Goal: Information Seeking & Learning: Learn about a topic

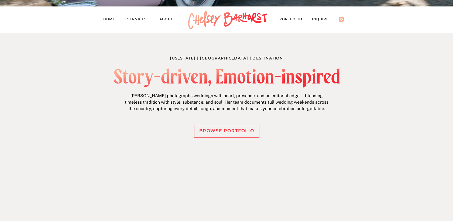
scroll to position [188, 0]
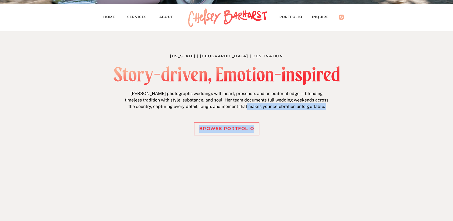
drag, startPoint x: 115, startPoint y: 68, endPoint x: 257, endPoint y: 106, distance: 146.7
click at [257, 106] on div "Michigan | New England | Destination Story-driven, Emotion-inspired Chelsey pho…" at bounding box center [227, 164] width 324 height 266
click at [257, 106] on p "Chelsey photographs weddings with heart, presence, and an editorial edge — blen…" at bounding box center [226, 101] width 207 height 21
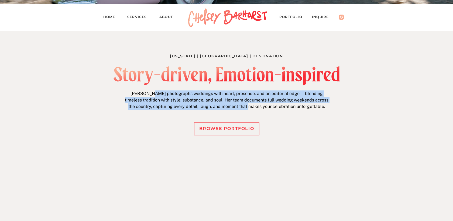
drag, startPoint x: 255, startPoint y: 106, endPoint x: 151, endPoint y: 94, distance: 105.0
click at [151, 94] on p "Chelsey photographs weddings with heart, presence, and an editorial edge — blen…" at bounding box center [226, 101] width 207 height 21
drag, startPoint x: 135, startPoint y: 92, endPoint x: 280, endPoint y: 105, distance: 144.8
click at [280, 105] on p "Chelsey photographs weddings with heart, presence, and an editorial edge — blen…" at bounding box center [226, 101] width 207 height 21
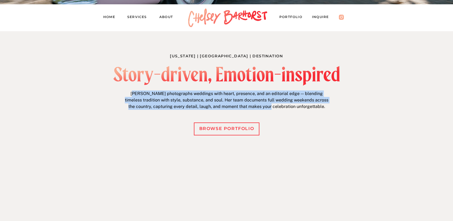
click at [280, 105] on p "Chelsey photographs weddings with heart, presence, and an editorial edge — blen…" at bounding box center [226, 101] width 207 height 21
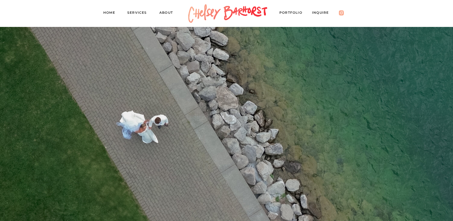
scroll to position [1272, 0]
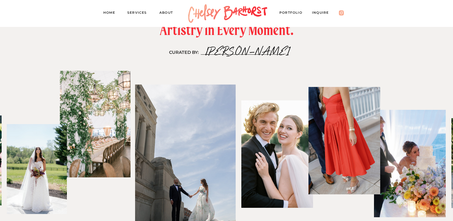
drag, startPoint x: 157, startPoint y: 50, endPoint x: 300, endPoint y: 51, distance: 143.2
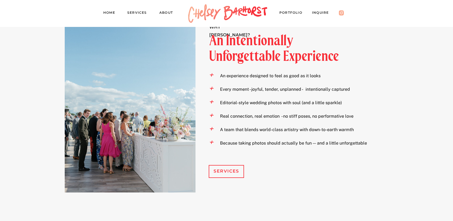
scroll to position [553, 0]
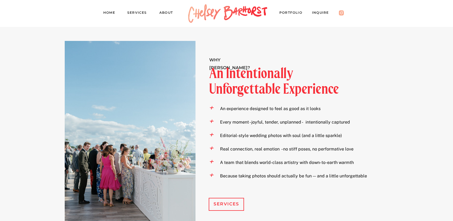
click at [166, 10] on nav "About" at bounding box center [168, 14] width 19 height 8
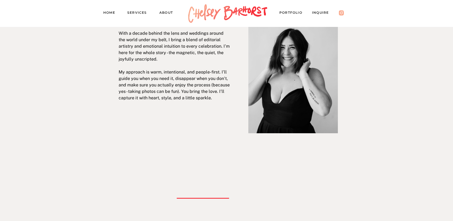
scroll to position [145, 0]
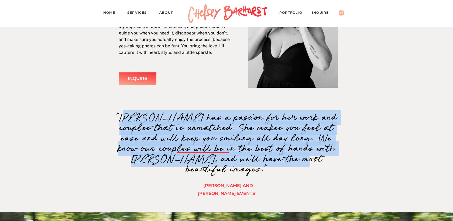
drag, startPoint x: 122, startPoint y: 120, endPoint x: 253, endPoint y: 162, distance: 138.0
click at [253, 162] on p ""[PERSON_NAME] has a passion for her work and couples that is unmatched. She ma…" at bounding box center [226, 153] width 231 height 80
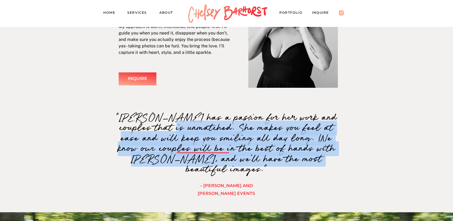
drag, startPoint x: 269, startPoint y: 165, endPoint x: 147, endPoint y: 127, distance: 127.6
click at [147, 127] on p ""[PERSON_NAME] has a passion for her work and couples that is unmatched. She ma…" at bounding box center [226, 153] width 231 height 80
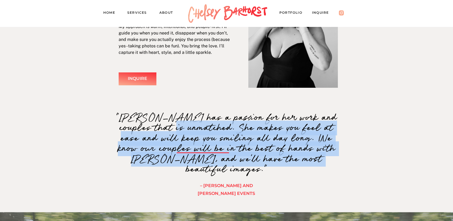
click at [147, 127] on p ""[PERSON_NAME] has a passion for her work and couples that is unmatched. She ma…" at bounding box center [226, 153] width 231 height 80
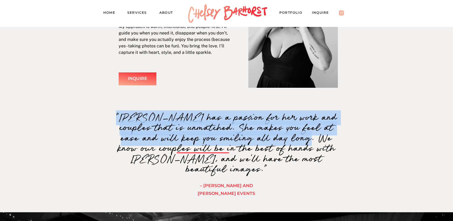
drag, startPoint x: 110, startPoint y: 119, endPoint x: 270, endPoint y: 146, distance: 162.1
click at [270, 146] on p ""[PERSON_NAME] has a passion for her work and couples that is unmatched. She ma…" at bounding box center [226, 153] width 231 height 80
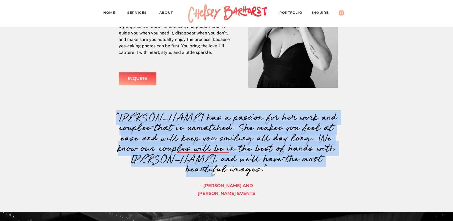
drag, startPoint x: 246, startPoint y: 157, endPoint x: 98, endPoint y: 129, distance: 150.8
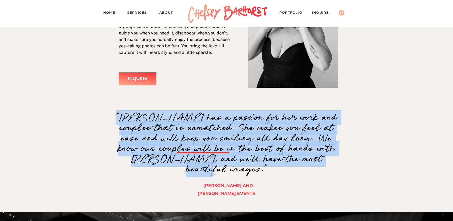
drag, startPoint x: 91, startPoint y: 119, endPoint x: 335, endPoint y: 165, distance: 247.4
click at [335, 165] on p ""Chelsey has a passion for her work and couples that is unmatched. She makes yo…" at bounding box center [226, 153] width 231 height 80
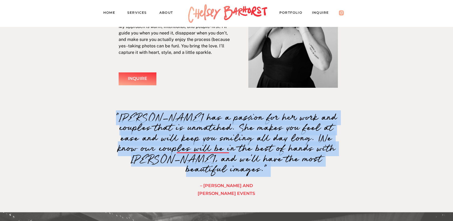
drag, startPoint x: 335, startPoint y: 165, endPoint x: 89, endPoint y: 119, distance: 249.8
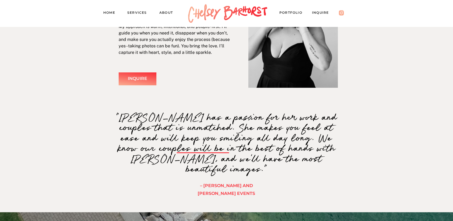
drag, startPoint x: 89, startPoint y: 119, endPoint x: 350, endPoint y: 180, distance: 267.8
drag, startPoint x: 343, startPoint y: 180, endPoint x: 117, endPoint y: 120, distance: 233.8
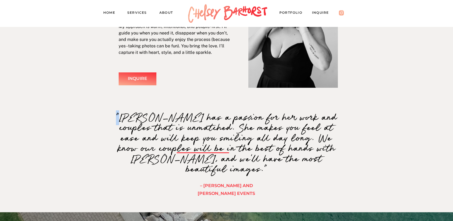
click at [117, 120] on p ""Chelsey has a passion for her work and couples that is unmatched. She makes yo…" at bounding box center [226, 153] width 231 height 80
drag, startPoint x: 105, startPoint y: 117, endPoint x: 355, endPoint y: 175, distance: 256.2
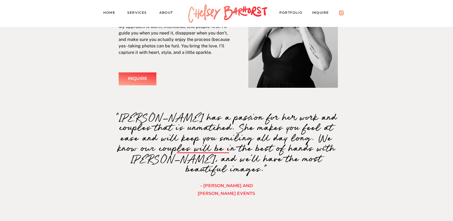
click at [291, 18] on div at bounding box center [293, 21] width 90 height 133
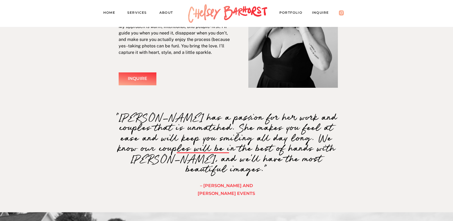
click at [286, 12] on nav "PORTFOLIO" at bounding box center [293, 14] width 28 height 8
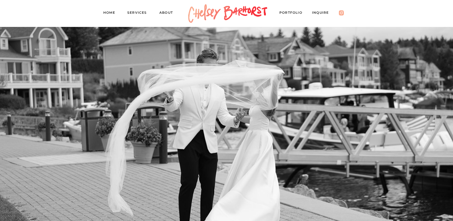
scroll to position [140, 0]
click at [286, 12] on nav "PORTFOLIO" at bounding box center [293, 14] width 28 height 8
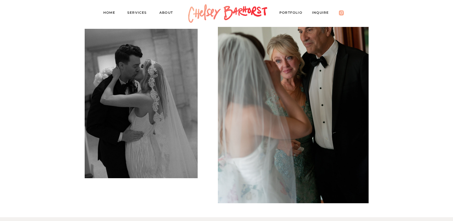
scroll to position [4733, 0]
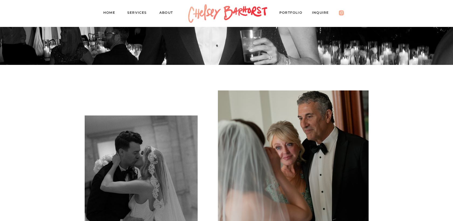
scroll to position [4666, 0]
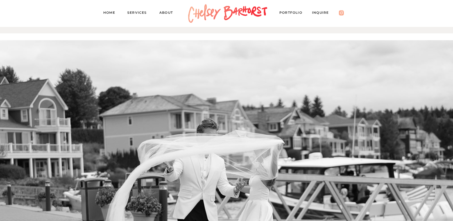
scroll to position [0, 0]
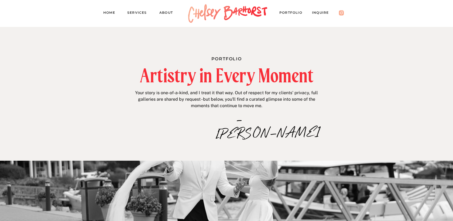
drag, startPoint x: 181, startPoint y: 41, endPoint x: 332, endPoint y: 140, distance: 181.2
drag, startPoint x: 312, startPoint y: 139, endPoint x: 194, endPoint y: 36, distance: 156.5
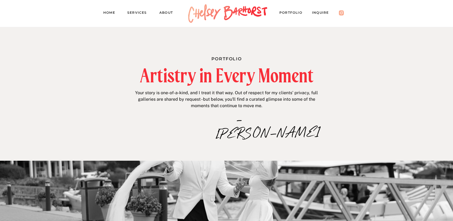
drag, startPoint x: 219, startPoint y: 79, endPoint x: 283, endPoint y: 139, distance: 87.2
drag, startPoint x: 198, startPoint y: 39, endPoint x: 284, endPoint y: 149, distance: 139.5
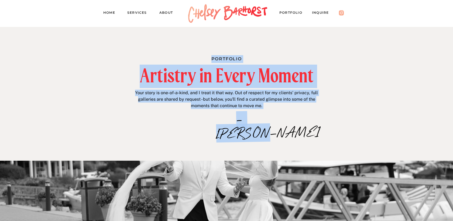
drag, startPoint x: 284, startPoint y: 149, endPoint x: 262, endPoint y: 119, distance: 36.9
click at [262, 119] on p "–Chelsey" at bounding box center [239, 120] width 47 height 12
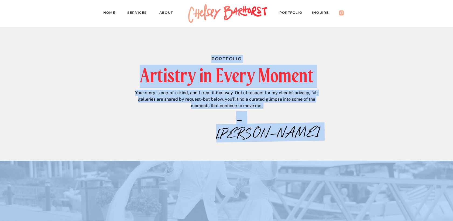
drag, startPoint x: 262, startPoint y: 119, endPoint x: 214, endPoint y: 58, distance: 77.6
click at [214, 58] on div "Portfolio Artistry in Every Moment Your story is one-of-a-kind, and I treat it …" at bounding box center [227, 94] width 324 height 134
click at [214, 58] on h1 "Portfolio" at bounding box center [226, 58] width 115 height 6
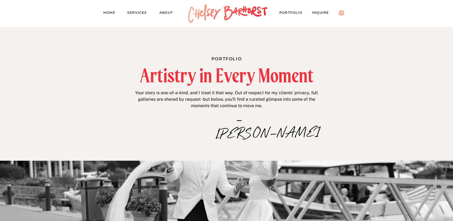
drag, startPoint x: 201, startPoint y: 47, endPoint x: 319, endPoint y: 139, distance: 149.0
drag, startPoint x: 177, startPoint y: 54, endPoint x: 264, endPoint y: 124, distance: 111.2
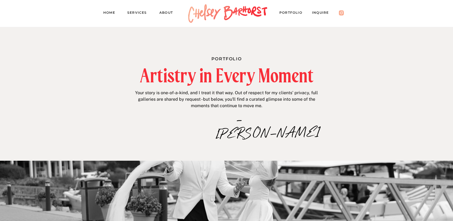
drag, startPoint x: 264, startPoint y: 124, endPoint x: 265, endPoint y: 120, distance: 4.3
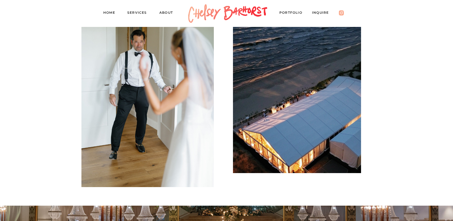
scroll to position [414, 0]
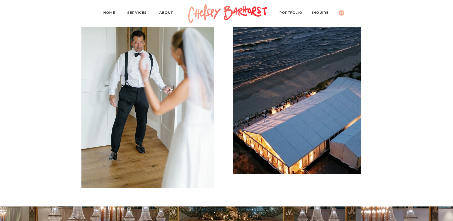
click at [104, 86] on div at bounding box center [147, 88] width 132 height 199
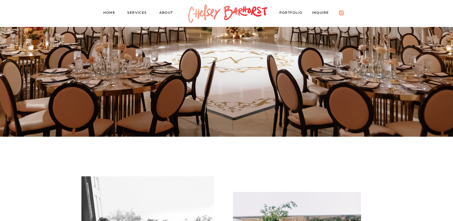
scroll to position [438, 0]
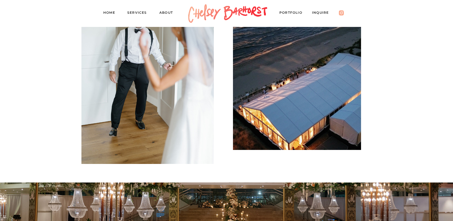
click at [138, 14] on nav "Services" at bounding box center [139, 14] width 24 height 8
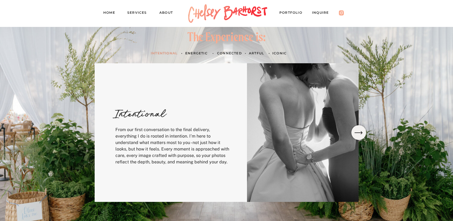
scroll to position [160, 0]
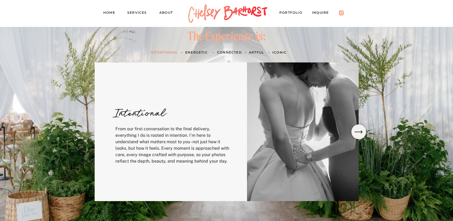
click at [355, 129] on icon at bounding box center [358, 132] width 11 height 10
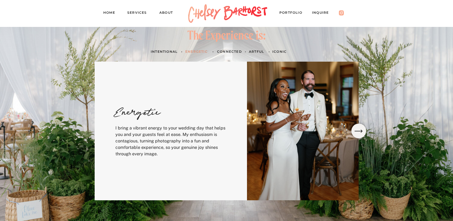
scroll to position [161, 0]
click at [355, 129] on icon at bounding box center [358, 131] width 11 height 10
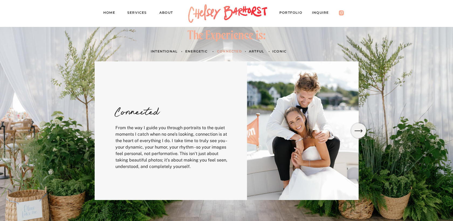
click at [355, 129] on icon at bounding box center [358, 131] width 11 height 10
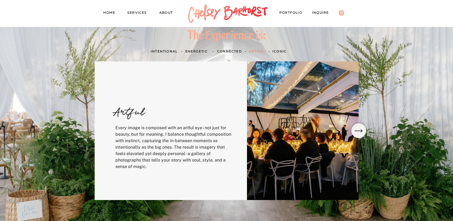
click at [354, 129] on icon at bounding box center [358, 131] width 11 height 10
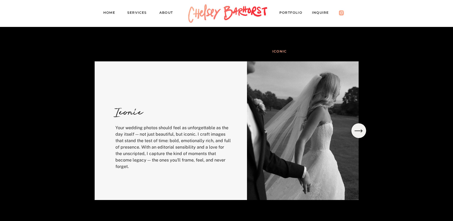
click at [354, 129] on icon at bounding box center [358, 131] width 11 height 10
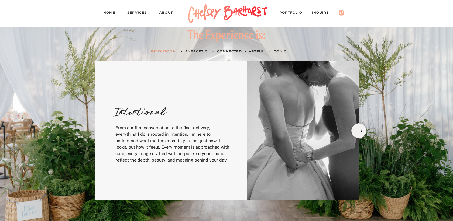
click at [354, 129] on icon at bounding box center [358, 131] width 11 height 10
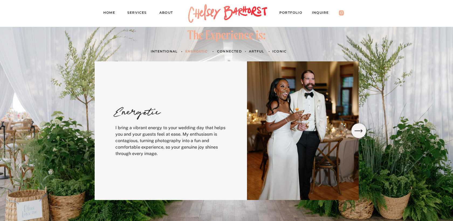
click at [354, 129] on icon at bounding box center [358, 131] width 11 height 10
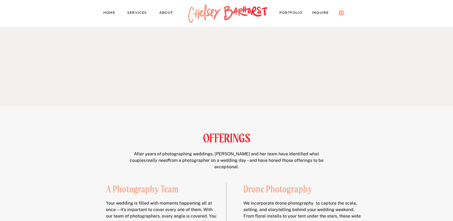
scroll to position [0, 0]
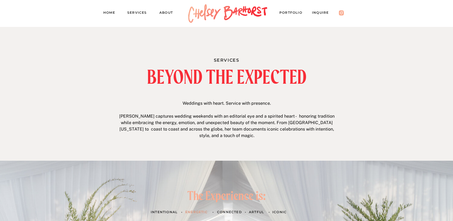
click at [296, 12] on nav "PORTFOLIO" at bounding box center [293, 14] width 28 height 8
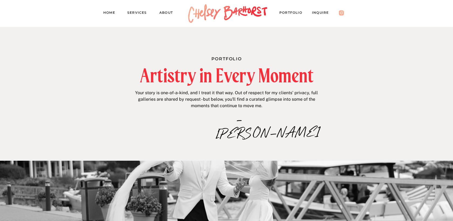
click at [133, 15] on nav "Services" at bounding box center [139, 14] width 24 height 8
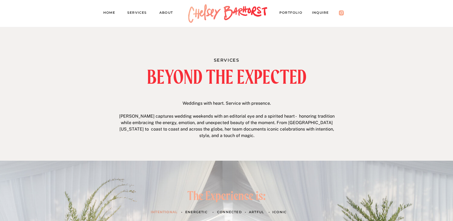
click at [165, 16] on nav "About" at bounding box center [168, 14] width 19 height 8
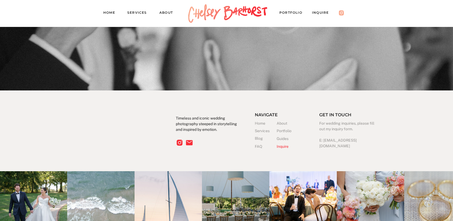
scroll to position [1025, 0]
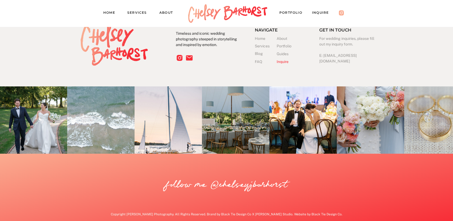
click at [259, 52] on h3 "Blog" at bounding box center [266, 54] width 22 height 6
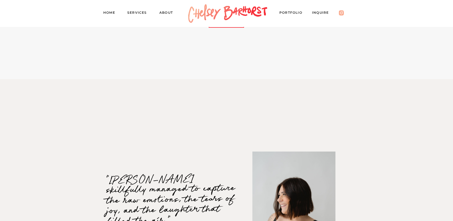
scroll to position [640, 0]
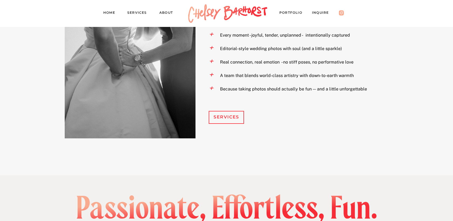
click at [322, 14] on nav "Inquire" at bounding box center [323, 14] width 22 height 8
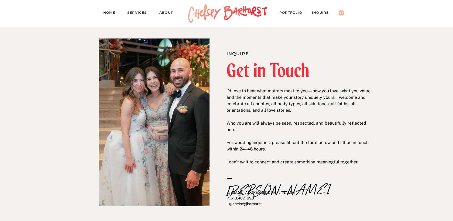
click at [138, 13] on nav "Services" at bounding box center [139, 14] width 24 height 8
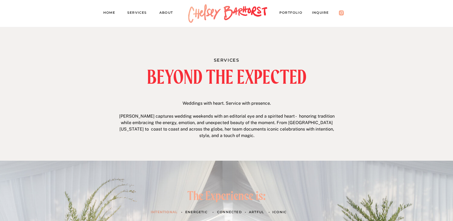
drag, startPoint x: 87, startPoint y: 92, endPoint x: 87, endPoint y: 113, distance: 21.3
click at [106, 13] on nav "Home" at bounding box center [111, 14] width 16 height 8
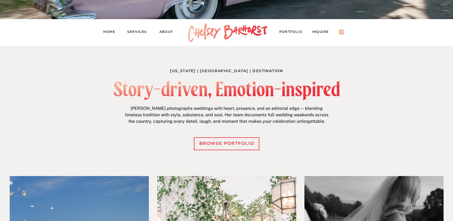
scroll to position [341, 0]
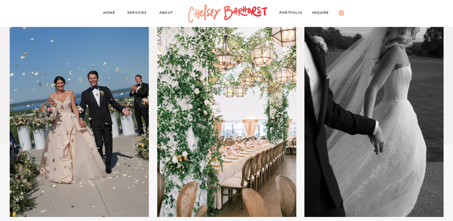
click at [292, 12] on nav "PORTFOLIO" at bounding box center [293, 14] width 28 height 8
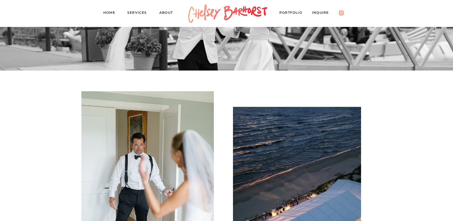
scroll to position [339, 0]
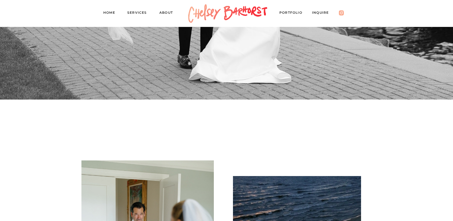
scroll to position [0, 0]
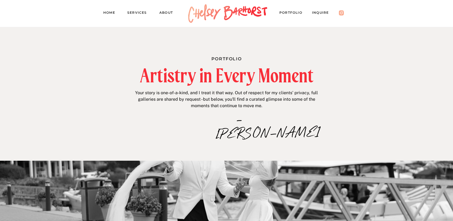
drag, startPoint x: 88, startPoint y: 41, endPoint x: 318, endPoint y: 155, distance: 257.2
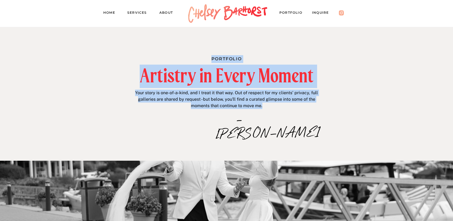
drag, startPoint x: 262, startPoint y: 107, endPoint x: 206, endPoint y: 57, distance: 75.2
click at [206, 57] on div "Portfolio Artistry in Every Moment Your story is one-of-a-kind, and I treat it …" at bounding box center [227, 94] width 324 height 134
click at [206, 57] on h1 "Portfolio" at bounding box center [226, 58] width 115 height 6
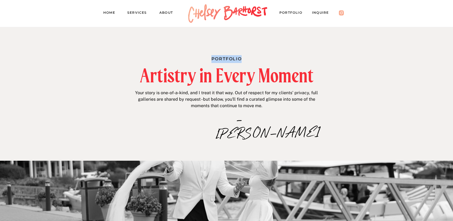
drag, startPoint x: 206, startPoint y: 57, endPoint x: 313, endPoint y: 130, distance: 129.3
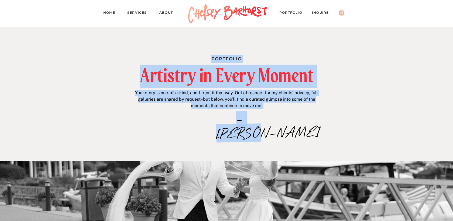
drag, startPoint x: 303, startPoint y: 130, endPoint x: 260, endPoint y: 123, distance: 42.6
click at [260, 123] on p "–[PERSON_NAME]" at bounding box center [239, 120] width 47 height 12
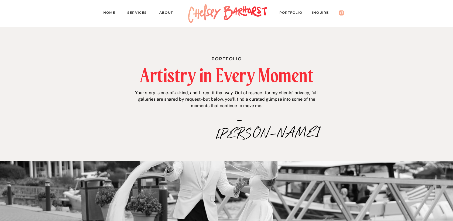
drag, startPoint x: 266, startPoint y: 123, endPoint x: 280, endPoint y: 132, distance: 16.3
